Goal: Information Seeking & Learning: Learn about a topic

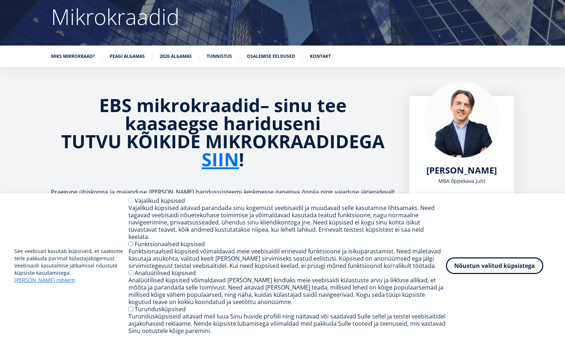
scroll to position [84, 0]
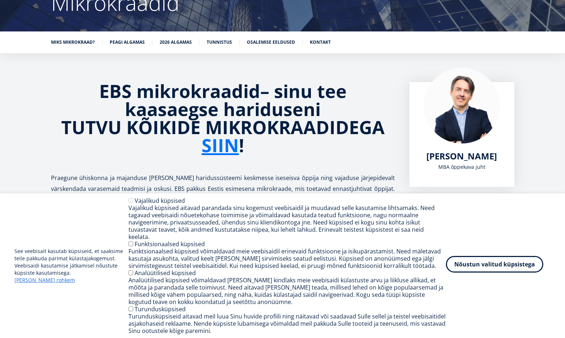
click at [481, 267] on button "Nõustun valitud küpsistega" at bounding box center [494, 264] width 97 height 17
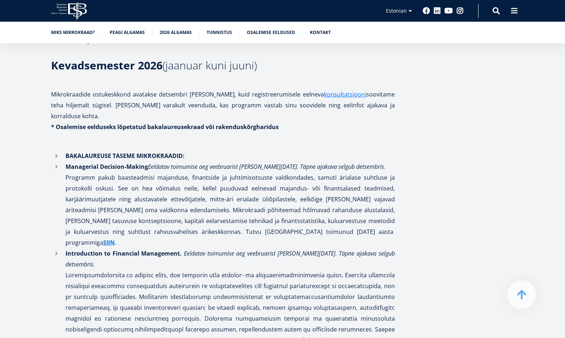
scroll to position [1327, 0]
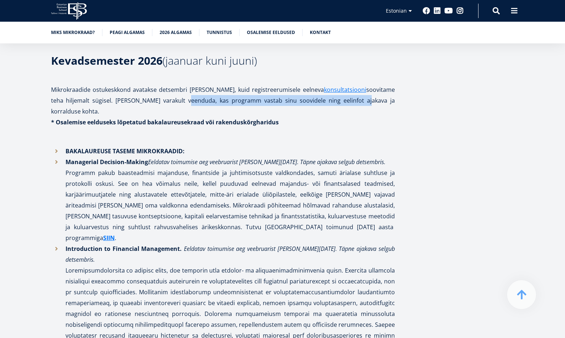
drag, startPoint x: 183, startPoint y: 78, endPoint x: 339, endPoint y: 84, distance: 155.7
click at [328, 84] on p "Mikrokraadide ostukeskkond avatakse detsembri [PERSON_NAME], kuid registreerumi…" at bounding box center [223, 100] width 344 height 33
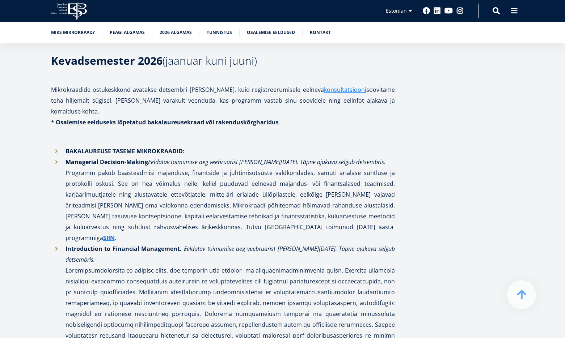
click at [355, 84] on p "Mikrokraadide ostukeskkond avatakse detsembri [PERSON_NAME], kuid registreerumi…" at bounding box center [223, 100] width 344 height 33
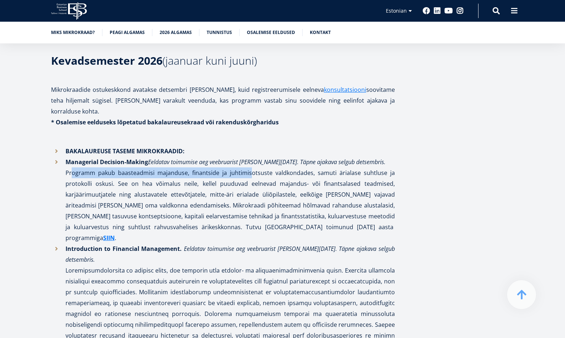
drag, startPoint x: 65, startPoint y: 141, endPoint x: 248, endPoint y: 141, distance: 182.3
click at [248, 157] on li "Managerial Decision-Making Eeldatav toimumise aeg veebruarist [PERSON_NAME][DAT…" at bounding box center [223, 200] width 344 height 87
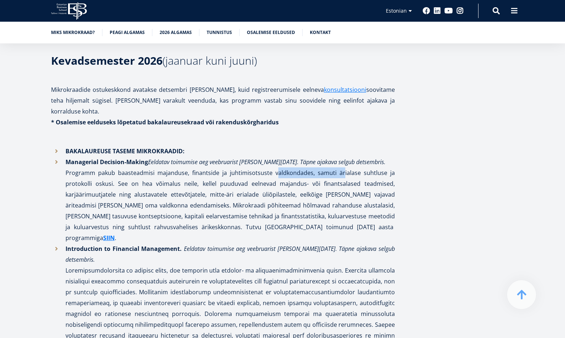
drag, startPoint x: 283, startPoint y: 139, endPoint x: 358, endPoint y: 141, distance: 74.9
click at [353, 157] on li "Managerial Decision-Making Eeldatav toimumise aeg veebruarist [PERSON_NAME][DAT…" at bounding box center [223, 200] width 344 height 87
click at [358, 157] on li "Managerial Decision-Making Eeldatav toimumise aeg veebruarist [PERSON_NAME][DAT…" at bounding box center [223, 200] width 344 height 87
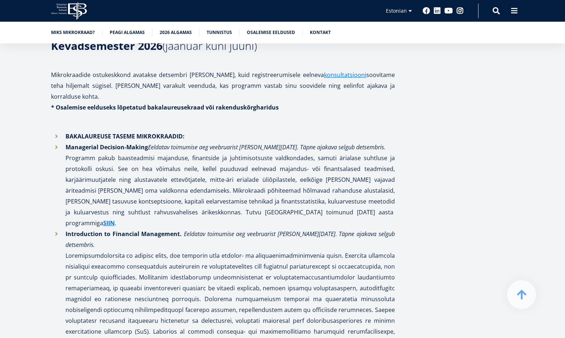
scroll to position [1375, 0]
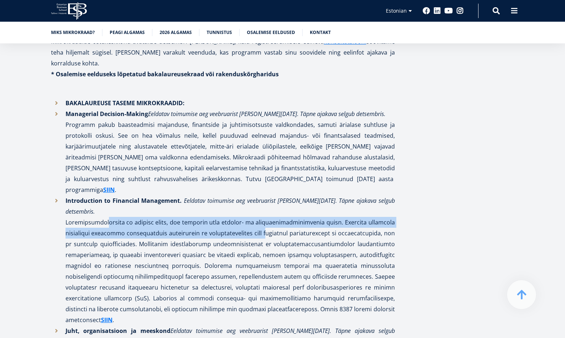
drag, startPoint x: 98, startPoint y: 168, endPoint x: 262, endPoint y: 175, distance: 163.7
click at [262, 195] on p "Introduction to Financial Management. Eeldatav toimumise aeg veebruarist [PERSO…" at bounding box center [229, 260] width 329 height 130
click at [297, 195] on p "Introduction to Financial Management. Eeldatav toimumise aeg veebruarist [PERSO…" at bounding box center [229, 260] width 329 height 130
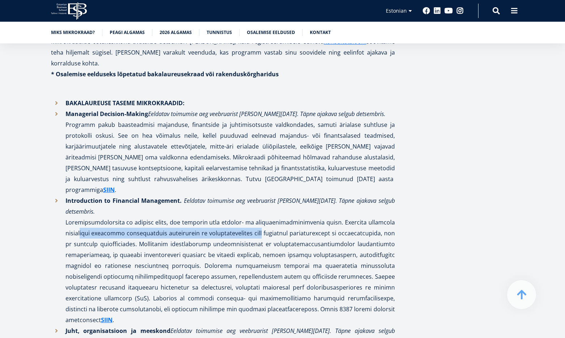
drag, startPoint x: 92, startPoint y: 178, endPoint x: 258, endPoint y: 182, distance: 165.4
click at [258, 195] on p "Introduction to Financial Management. Eeldatav toimumise aeg veebruarist [PERSO…" at bounding box center [229, 260] width 329 height 130
click at [267, 195] on p "Introduction to Financial Management. Eeldatav toimumise aeg veebruarist [PERSO…" at bounding box center [229, 260] width 329 height 130
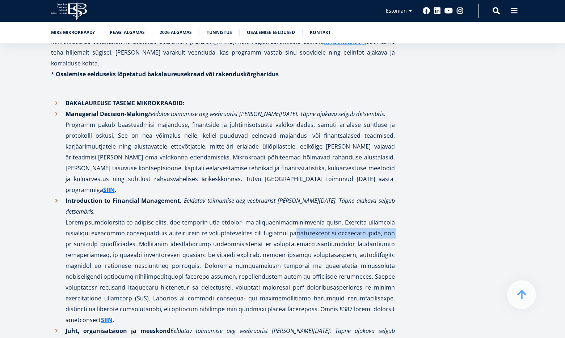
drag, startPoint x: 297, startPoint y: 179, endPoint x: 401, endPoint y: 181, distance: 104.2
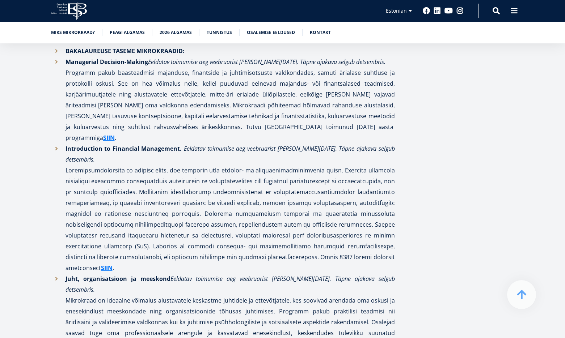
scroll to position [1435, 0]
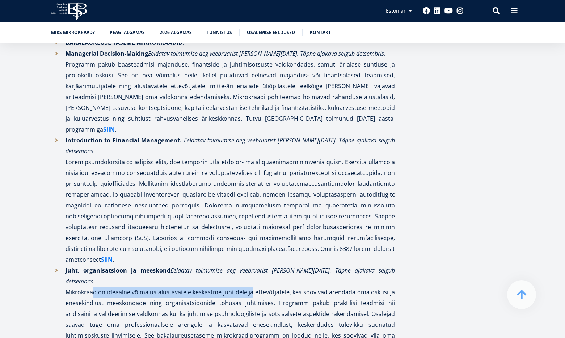
drag, startPoint x: 150, startPoint y: 219, endPoint x: 305, endPoint y: 220, distance: 155.6
click at [296, 265] on p "Juht, organisatsioon ja meeskond Eeldatav toimumise aeg veebruarist [PERSON_NAM…" at bounding box center [229, 324] width 329 height 119
click at [324, 265] on p "Juht, organisatsioon ja meeskond Eeldatav toimumise aeg veebruarist [PERSON_NAM…" at bounding box center [229, 324] width 329 height 119
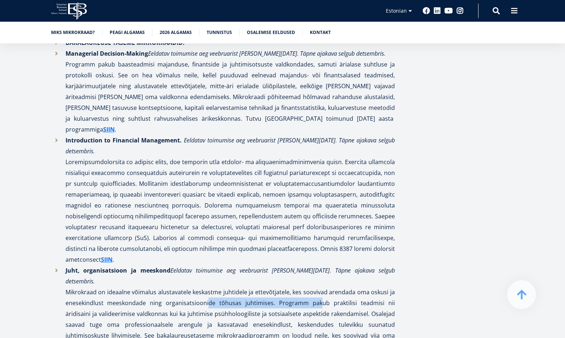
drag, startPoint x: 216, startPoint y: 228, endPoint x: 312, endPoint y: 226, distance: 96.2
click at [302, 265] on p "Juht, organisatsioon ja meeskond Eeldatav toimumise aeg veebruarist [PERSON_NAM…" at bounding box center [229, 324] width 329 height 119
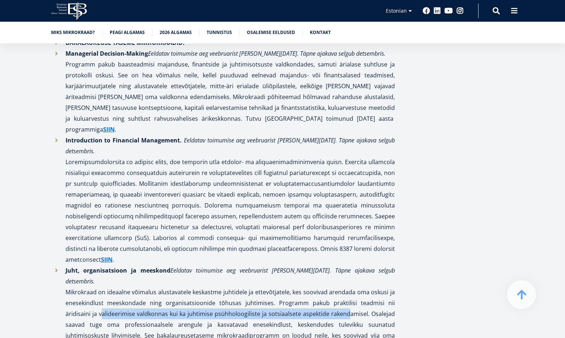
drag, startPoint x: 69, startPoint y: 236, endPoint x: 314, endPoint y: 237, distance: 244.5
click at [313, 265] on p "Juht, organisatsioon ja meeskond Eeldatav toimumise aeg veebruarist [PERSON_NAM…" at bounding box center [229, 324] width 329 height 119
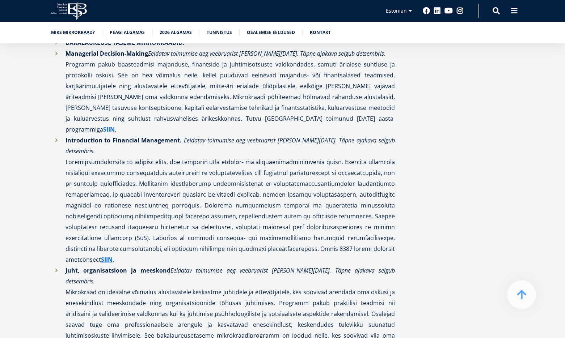
click at [318, 265] on p "Juht, organisatsioon ja meeskond Eeldatav toimumise aeg veebruarist [PERSON_NAM…" at bounding box center [229, 324] width 329 height 119
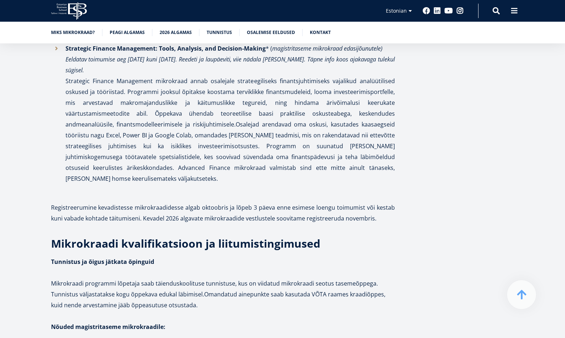
scroll to position [1929, 0]
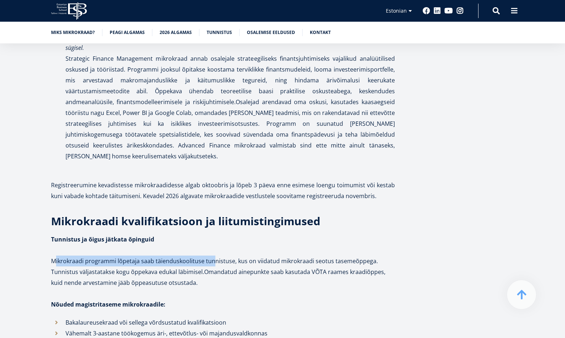
drag, startPoint x: 51, startPoint y: 173, endPoint x: 209, endPoint y: 177, distance: 157.8
click at [208, 234] on p "Tunnistus ja õigus jätkata õpinguid Mikrokraadi programmi lõpetaja saab täiendu…" at bounding box center [223, 266] width 344 height 65
click at [225, 234] on p "Tunnistus ja õigus jätkata õpinguid Mikrokraadi programmi lõpetaja saab täiendu…" at bounding box center [223, 266] width 344 height 65
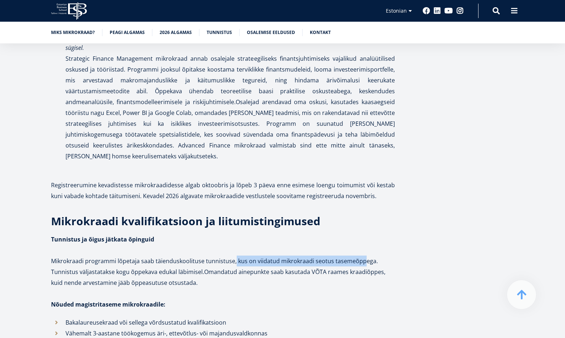
drag, startPoint x: 266, startPoint y: 176, endPoint x: 367, endPoint y: 178, distance: 101.3
click at [363, 234] on p "Tunnistus ja õigus jätkata õpinguid Mikrokraadi programmi lõpetaja saab täiendu…" at bounding box center [223, 266] width 344 height 65
click at [378, 234] on p "Tunnistus ja õigus jätkata õpinguid Mikrokraadi programmi lõpetaja saab täiendu…" at bounding box center [223, 266] width 344 height 65
drag, startPoint x: 381, startPoint y: 176, endPoint x: 247, endPoint y: 175, distance: 134.6
click at [247, 234] on p "Tunnistus ja õigus jätkata õpinguid Mikrokraadi programmi lõpetaja saab täiendu…" at bounding box center [223, 266] width 344 height 65
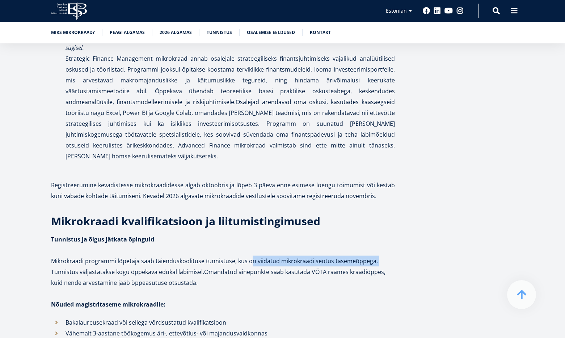
click at [247, 234] on p "Tunnistus ja õigus jätkata õpinguid Mikrokraadi programmi lõpetaja saab täiendu…" at bounding box center [223, 266] width 344 height 65
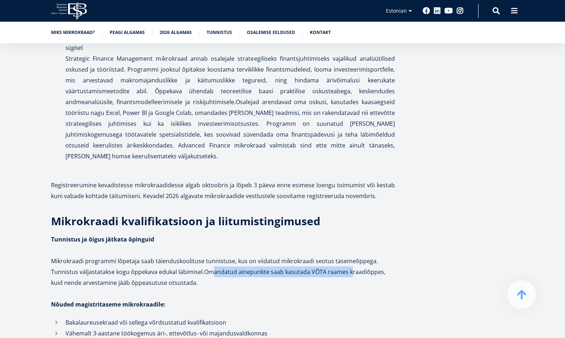
drag, startPoint x: 228, startPoint y: 187, endPoint x: 352, endPoint y: 190, distance: 124.5
click at [352, 234] on p "Tunnistus ja õigus jätkata õpinguid Mikrokraadi programmi lõpetaja saab täiendu…" at bounding box center [223, 266] width 344 height 65
click at [367, 234] on p "Tunnistus ja õigus jätkata õpinguid Mikrokraadi programmi lõpetaja saab täiendu…" at bounding box center [223, 266] width 344 height 65
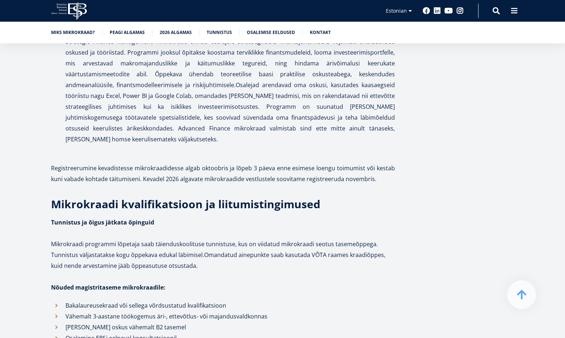
scroll to position [1990, 0]
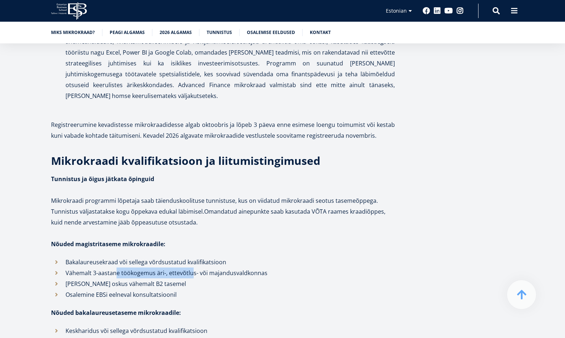
drag, startPoint x: 115, startPoint y: 188, endPoint x: 194, endPoint y: 190, distance: 78.9
click at [193, 268] on p "Vähemalt 3-aastane töökogemus äri-, ettevõtlus- või majandusvaldkonnas" at bounding box center [229, 273] width 329 height 11
click at [202, 268] on p "Vähemalt 3-aastane töökogemus äri-, ettevõtlus- või majandusvaldkonnas" at bounding box center [229, 273] width 329 height 11
drag, startPoint x: 273, startPoint y: 188, endPoint x: 169, endPoint y: 191, distance: 104.2
click at [169, 268] on p "Vähemalt 3-aastane töökogemus äri-, ettevõtlus- või majandusvaldkonnas" at bounding box center [229, 273] width 329 height 11
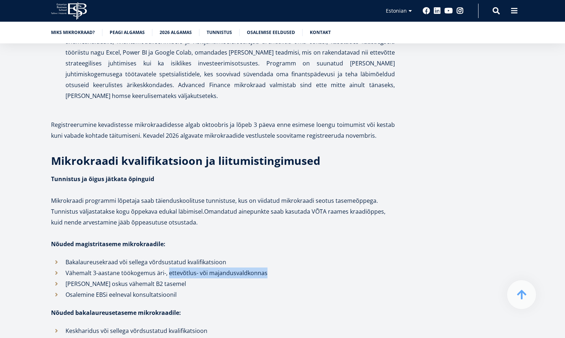
click at [202, 268] on p "Vähemalt 3-aastane töökogemus äri-, ettevõtlus- või majandusvaldkonnas" at bounding box center [229, 273] width 329 height 11
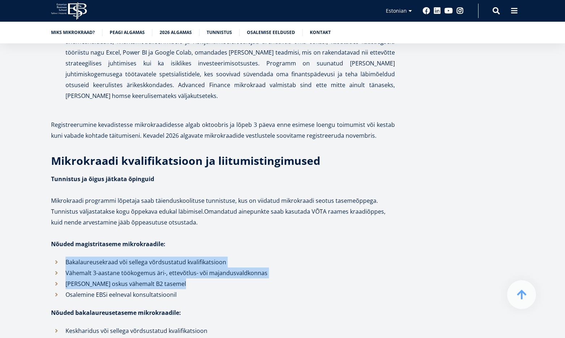
drag, startPoint x: 186, startPoint y: 196, endPoint x: 64, endPoint y: 177, distance: 124.0
click at [64, 257] on ul "Bakalaureusekraad või sellega võrdsustatud kvalifikatsioon Vähemalt 3-aastane t…" at bounding box center [223, 278] width 344 height 43
click at [125, 268] on p "Vähemalt 3-aastane töökogemus äri-, ettevõtlus- või majandusvaldkonnas" at bounding box center [229, 273] width 329 height 11
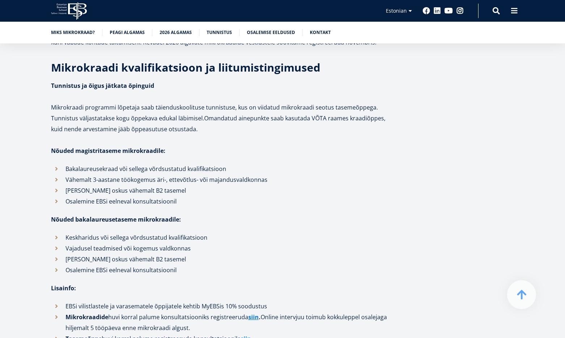
scroll to position [2086, 0]
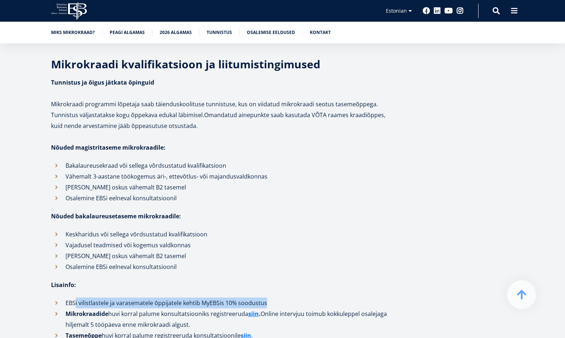
drag, startPoint x: 269, startPoint y: 215, endPoint x: 73, endPoint y: 221, distance: 195.4
click at [73, 298] on p "EBSi vilistlastele ja varasematele õppijatele kehtib MyEBSis 10% soodustus" at bounding box center [229, 303] width 329 height 11
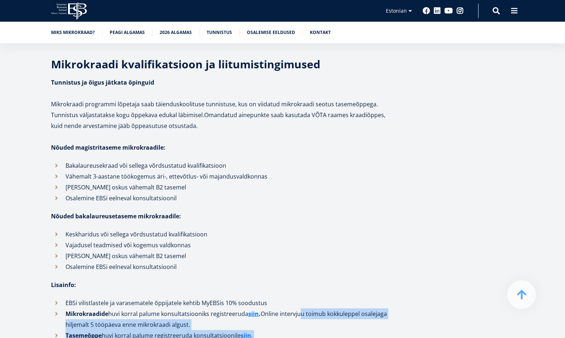
drag, startPoint x: 300, startPoint y: 225, endPoint x: 414, endPoint y: 228, distance: 114.4
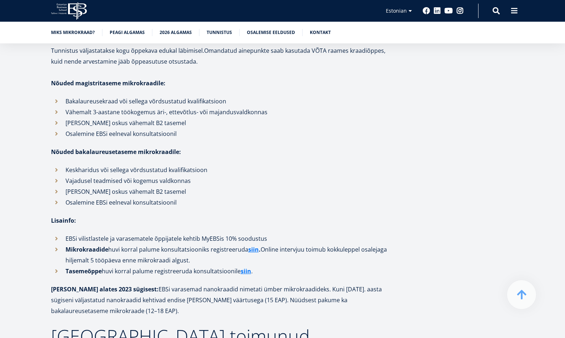
scroll to position [2159, 0]
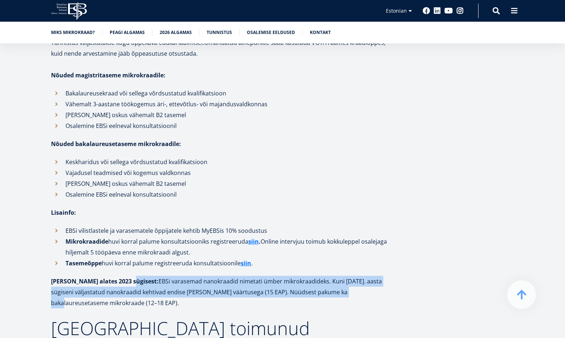
drag, startPoint x: 132, startPoint y: 195, endPoint x: 339, endPoint y: 205, distance: 206.8
click at [338, 276] on p "[PERSON_NAME] alates 2023 sügisest: EBSi varasemad nanokraadid nimetati ümber m…" at bounding box center [223, 292] width 344 height 33
click at [339, 276] on p "[PERSON_NAME] alates 2023 sügisest: EBSi varasemad nanokraadid nimetati ümber m…" at bounding box center [223, 292] width 344 height 33
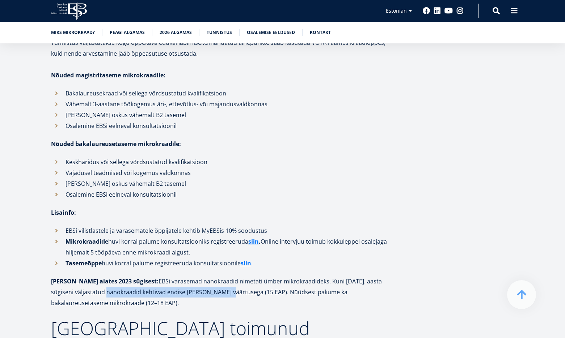
drag, startPoint x: 89, startPoint y: 204, endPoint x: 209, endPoint y: 207, distance: 120.5
click at [209, 276] on p "[PERSON_NAME] alates 2023 sügisest: EBSi varasemad nanokraadid nimetati ümber m…" at bounding box center [223, 292] width 344 height 33
click at [251, 276] on p "[PERSON_NAME] alates 2023 sügisest: EBSi varasemad nanokraadid nimetati ümber m…" at bounding box center [223, 292] width 344 height 33
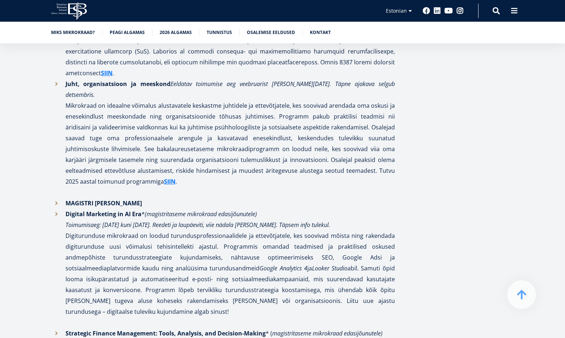
scroll to position [1628, 0]
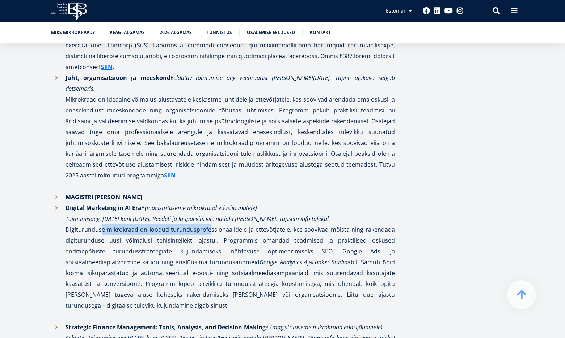
drag, startPoint x: 133, startPoint y: 153, endPoint x: 247, endPoint y: 153, distance: 114.3
click at [212, 203] on p "Digital Marketing in AI Era * (magistritaseme mikrokraad edasijõunutele) Toimum…" at bounding box center [229, 257] width 329 height 109
click at [259, 203] on p "Digital Marketing in AI Era * (magistritaseme mikrokraad edasijõunutele) Toimum…" at bounding box center [229, 257] width 329 height 109
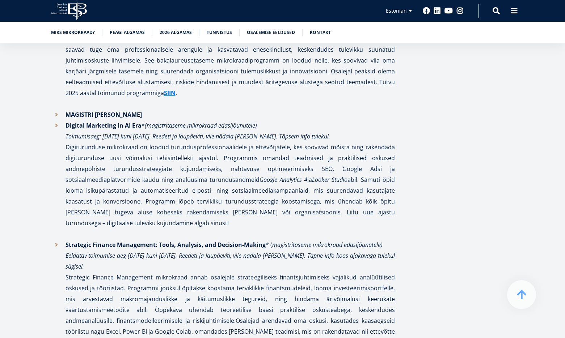
scroll to position [1712, 0]
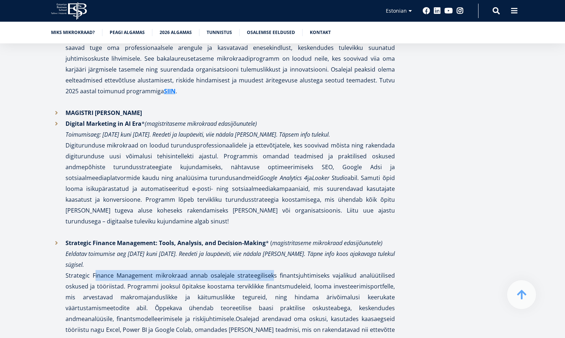
drag, startPoint x: 90, startPoint y: 194, endPoint x: 282, endPoint y: 192, distance: 192.1
click at [281, 238] on p "Strategic Finance Management: Tools, Analysis, and Decision-Making * ( magistri…" at bounding box center [229, 308] width 329 height 141
click at [148, 238] on p "Strategic Finance Management: Tools, Analysis, and Decision-Making * ( magistri…" at bounding box center [229, 308] width 329 height 141
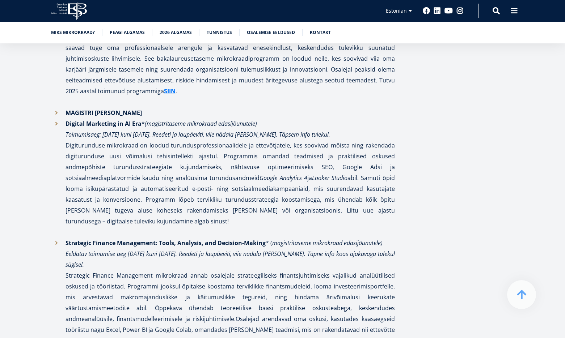
click at [300, 238] on p "Strategic Finance Management: Tools, Analysis, and Decision-Making * ( magistri…" at bounding box center [229, 308] width 329 height 141
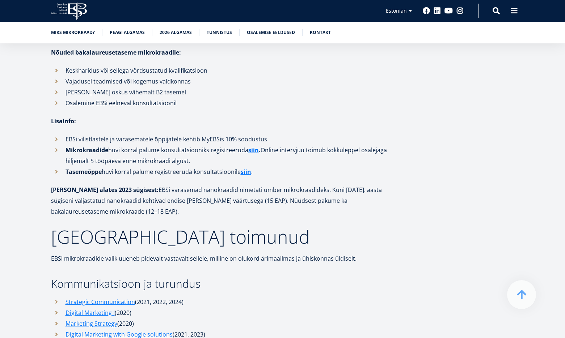
scroll to position [2255, 0]
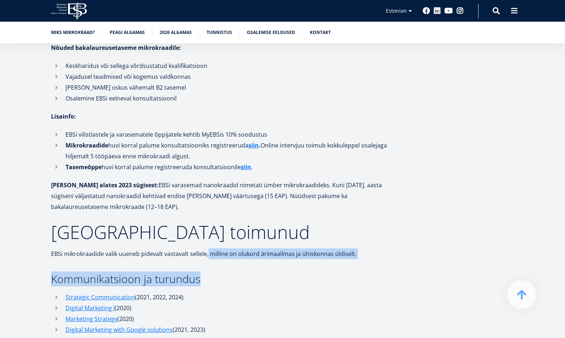
drag, startPoint x: 208, startPoint y: 170, endPoint x: 375, endPoint y: 174, distance: 166.5
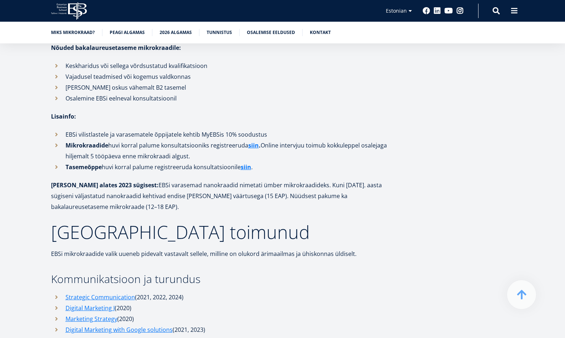
drag, startPoint x: 318, startPoint y: 165, endPoint x: 263, endPoint y: 164, distance: 55.0
click at [264, 249] on p "EBSi mikrokraadide valik uueneb pidevalt vastavalt sellele, milline on olukord …" at bounding box center [223, 254] width 344 height 11
click at [262, 249] on p "EBSi mikrokraadide valik uueneb pidevalt vastavalt sellele, milline on olukord …" at bounding box center [223, 254] width 344 height 11
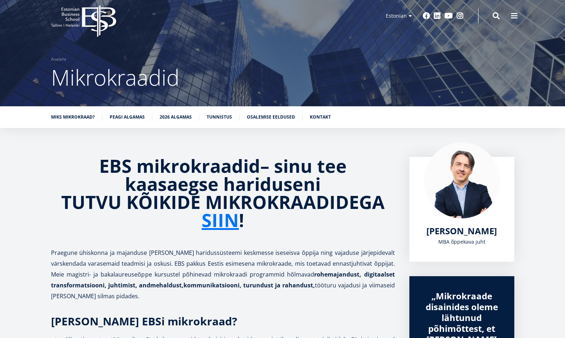
scroll to position [12, 0]
